Goal: Manage account settings

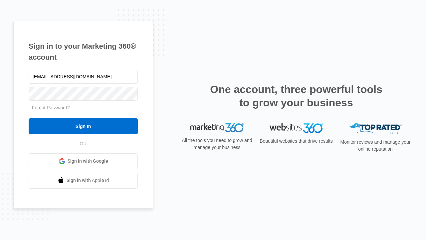
type input "[EMAIL_ADDRESS][DOMAIN_NAME]"
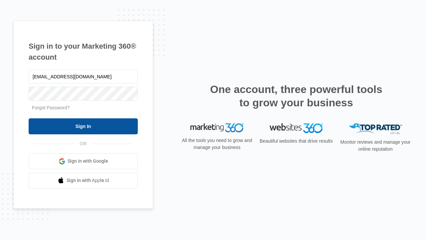
click at [83, 126] on input "Sign In" at bounding box center [83, 126] width 109 height 16
